Goal: Find specific page/section: Find specific page/section

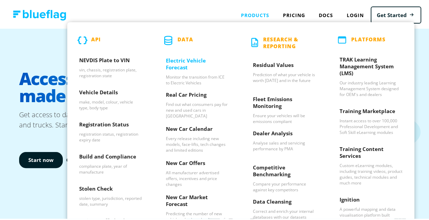
click at [206, 60] on h3 "Electric Vehicle Forecast" at bounding box center [197, 64] width 63 height 17
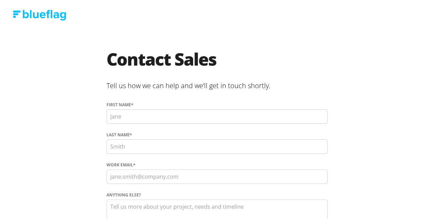
click at [34, 14] on img at bounding box center [39, 14] width 53 height 11
